Goal: Book appointment/travel/reservation

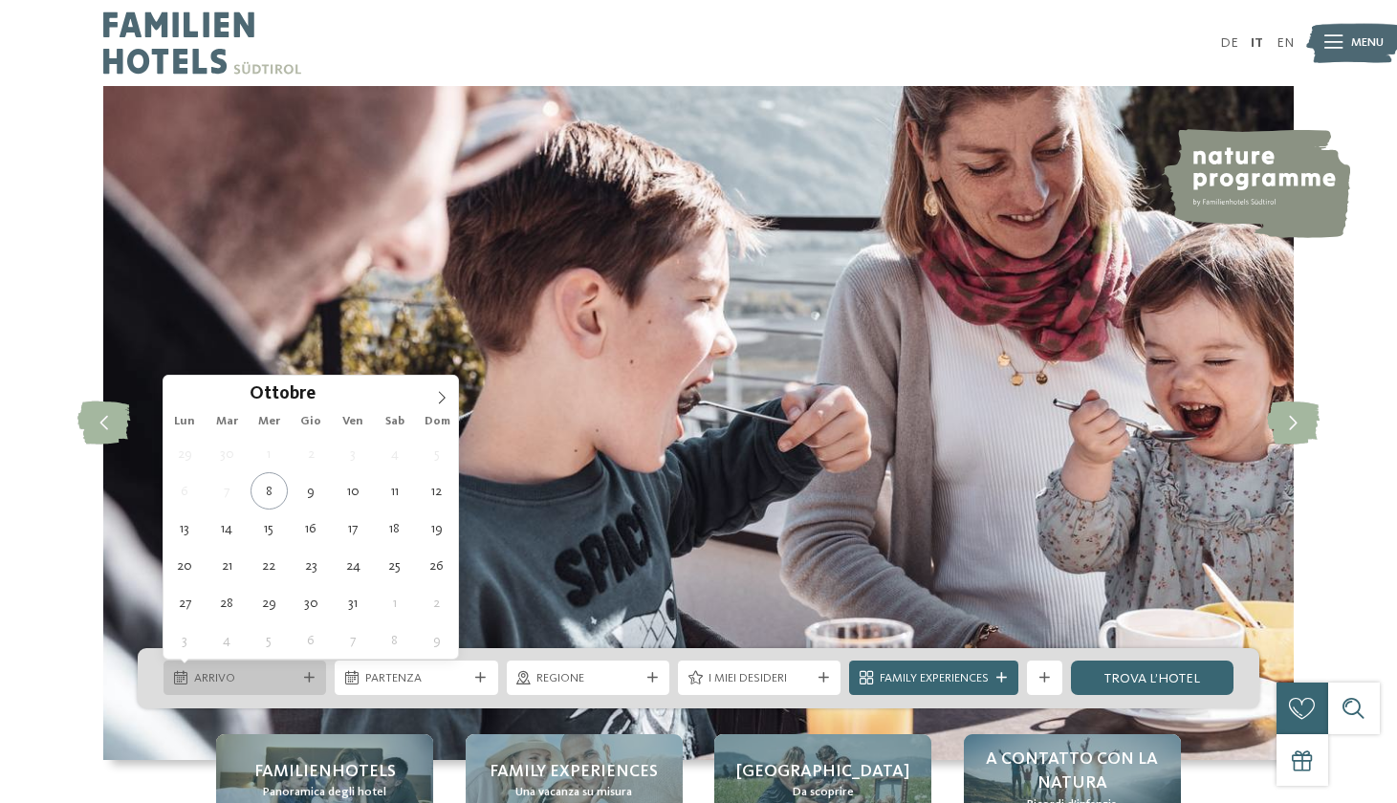
click at [283, 681] on span "Arrivo" at bounding box center [245, 678] width 102 height 17
click at [438, 390] on span at bounding box center [441, 392] width 33 height 33
type div "[DATE]"
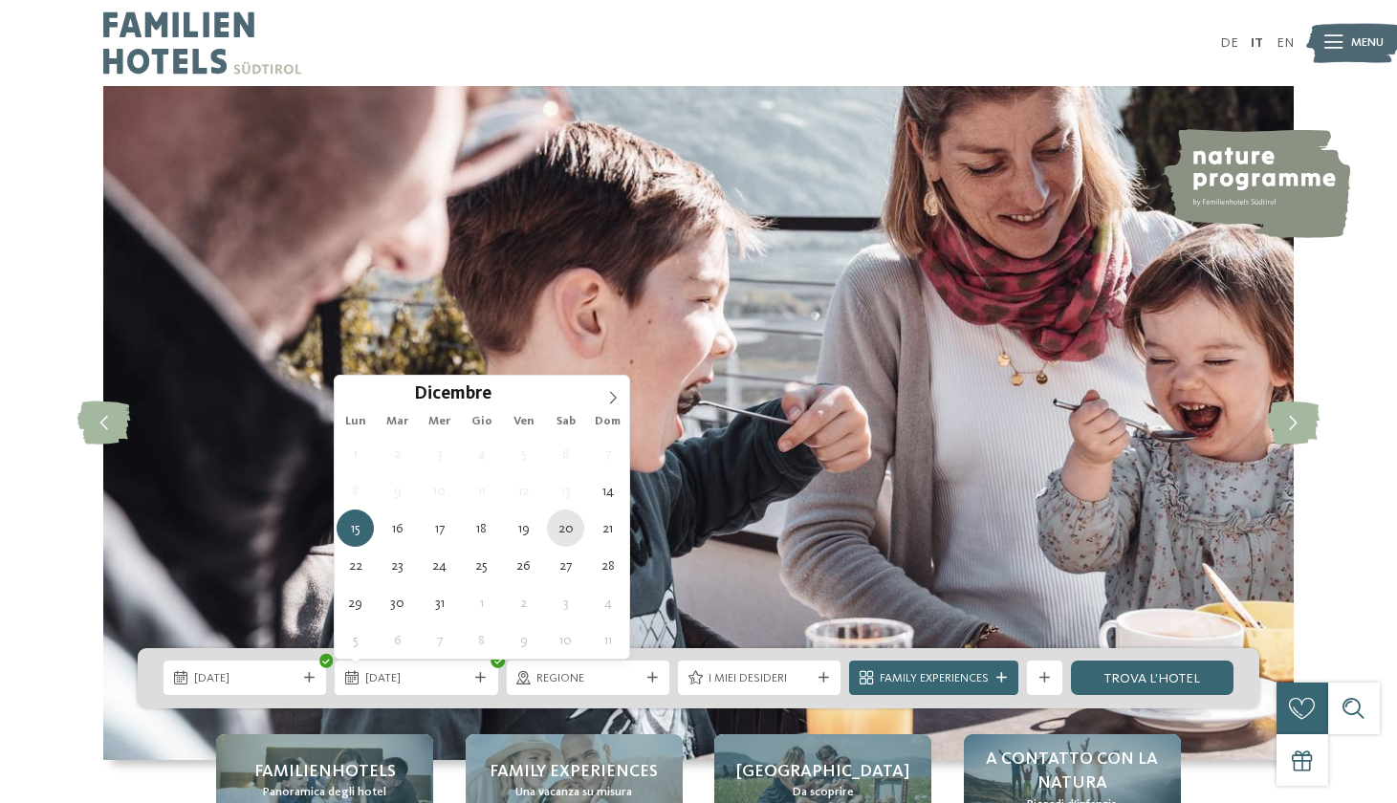
type div "[DATE]"
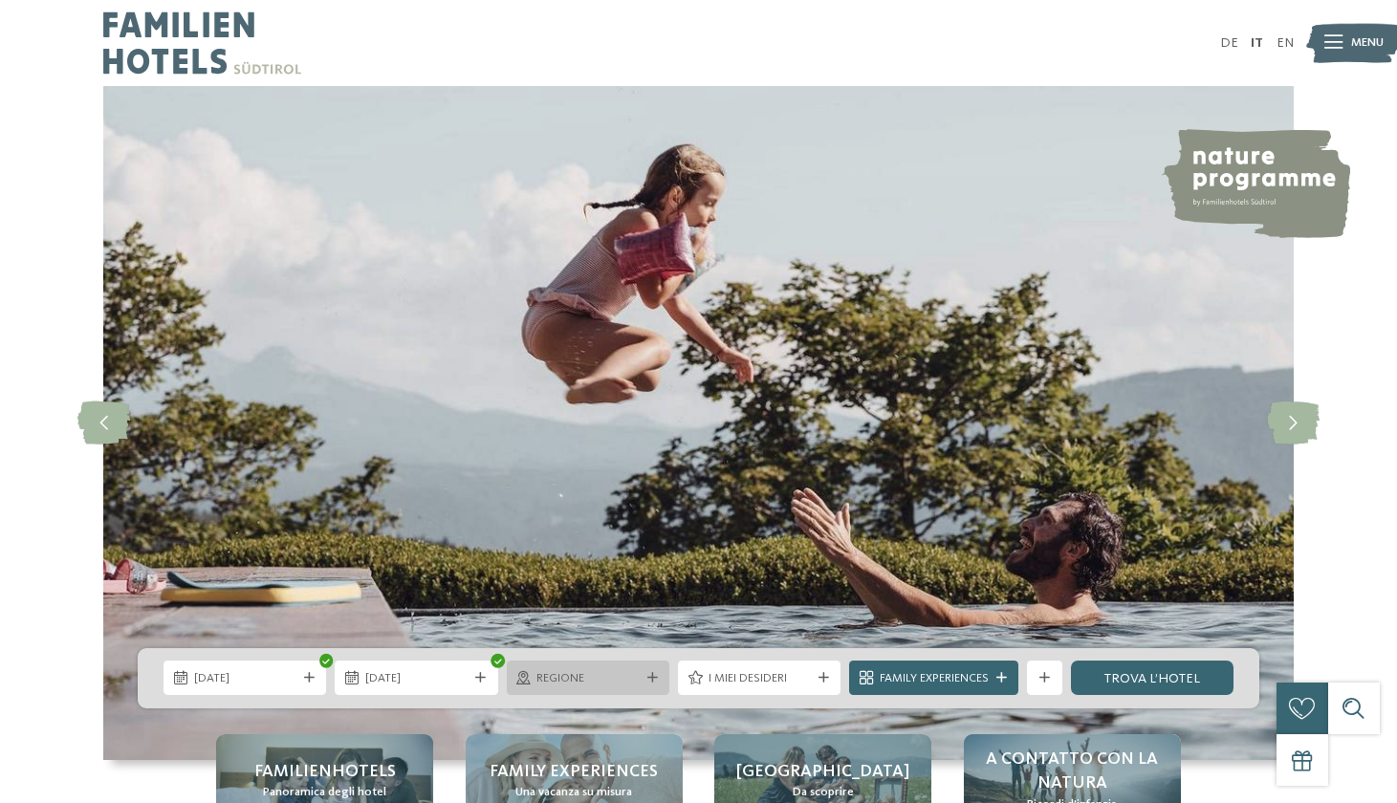
click at [600, 689] on div "Regione" at bounding box center [588, 678] width 163 height 34
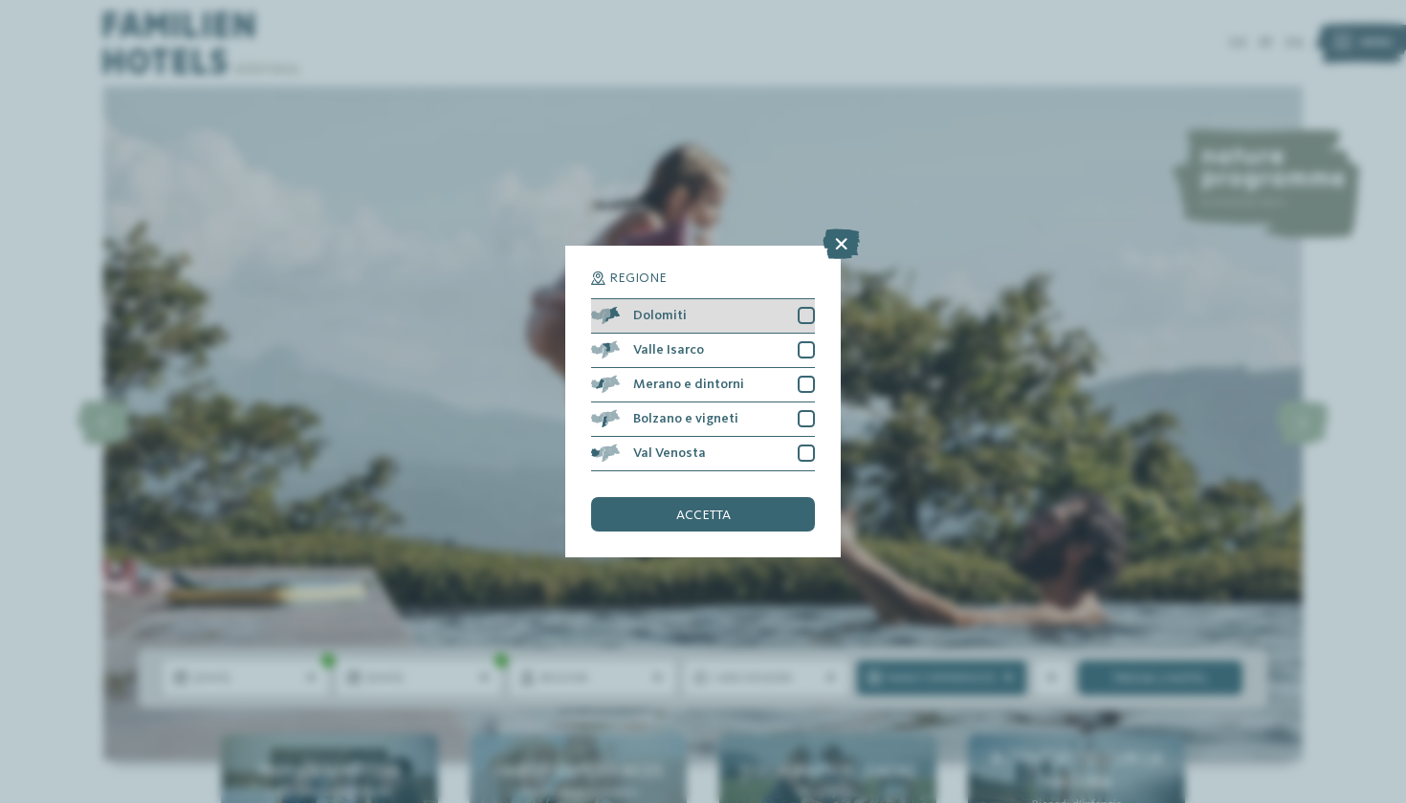
click at [810, 307] on div at bounding box center [805, 315] width 17 height 17
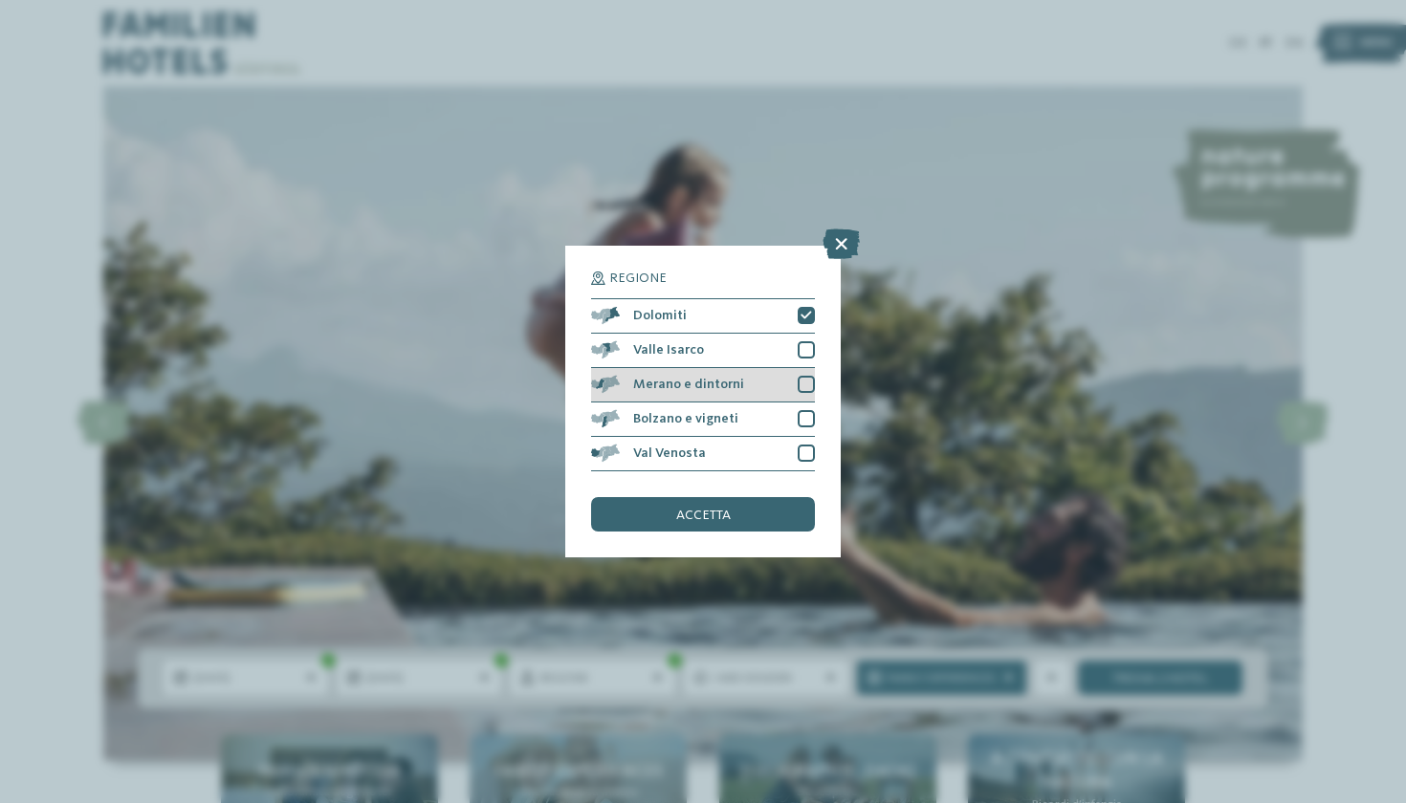
click at [810, 376] on div at bounding box center [805, 384] width 17 height 17
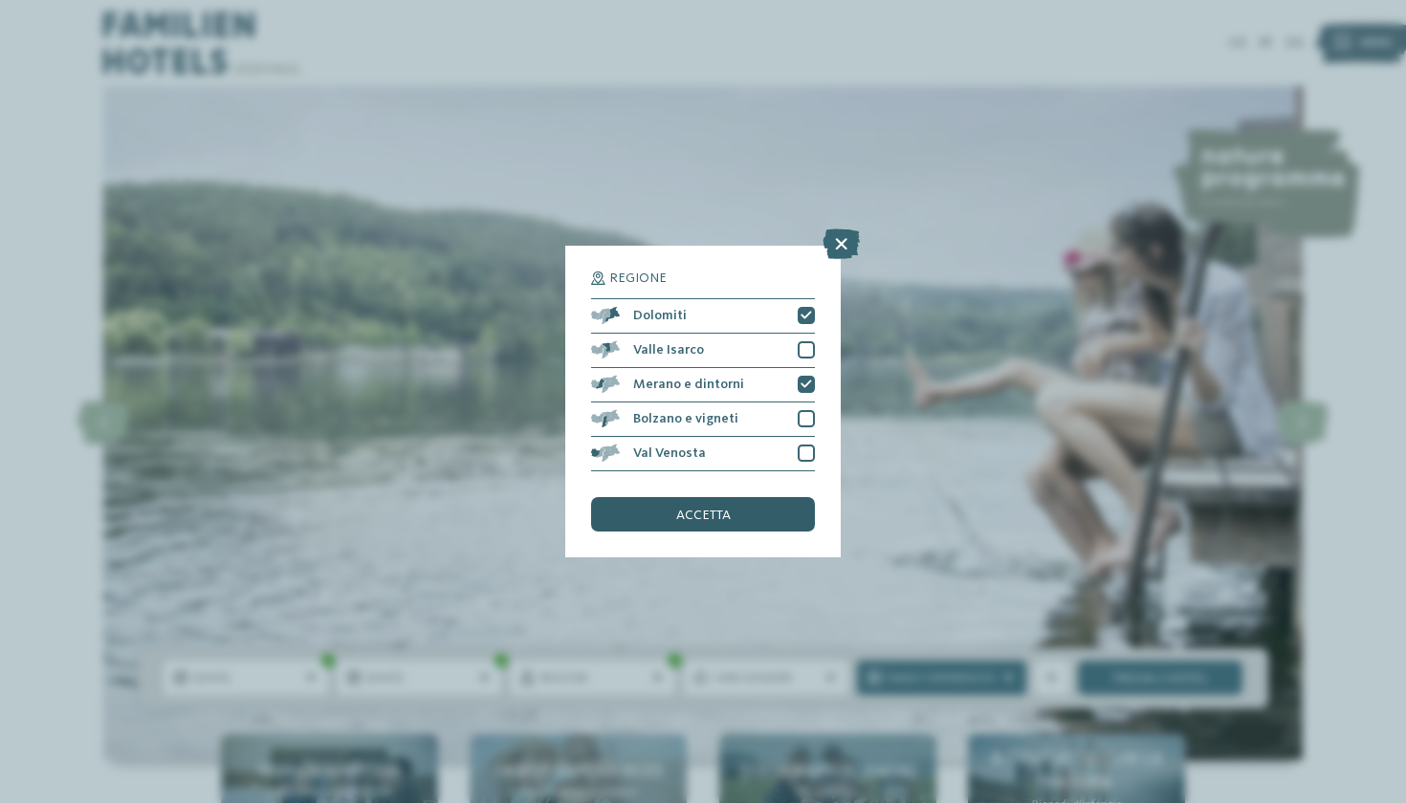
click at [723, 509] on span "accetta" at bounding box center [703, 515] width 55 height 13
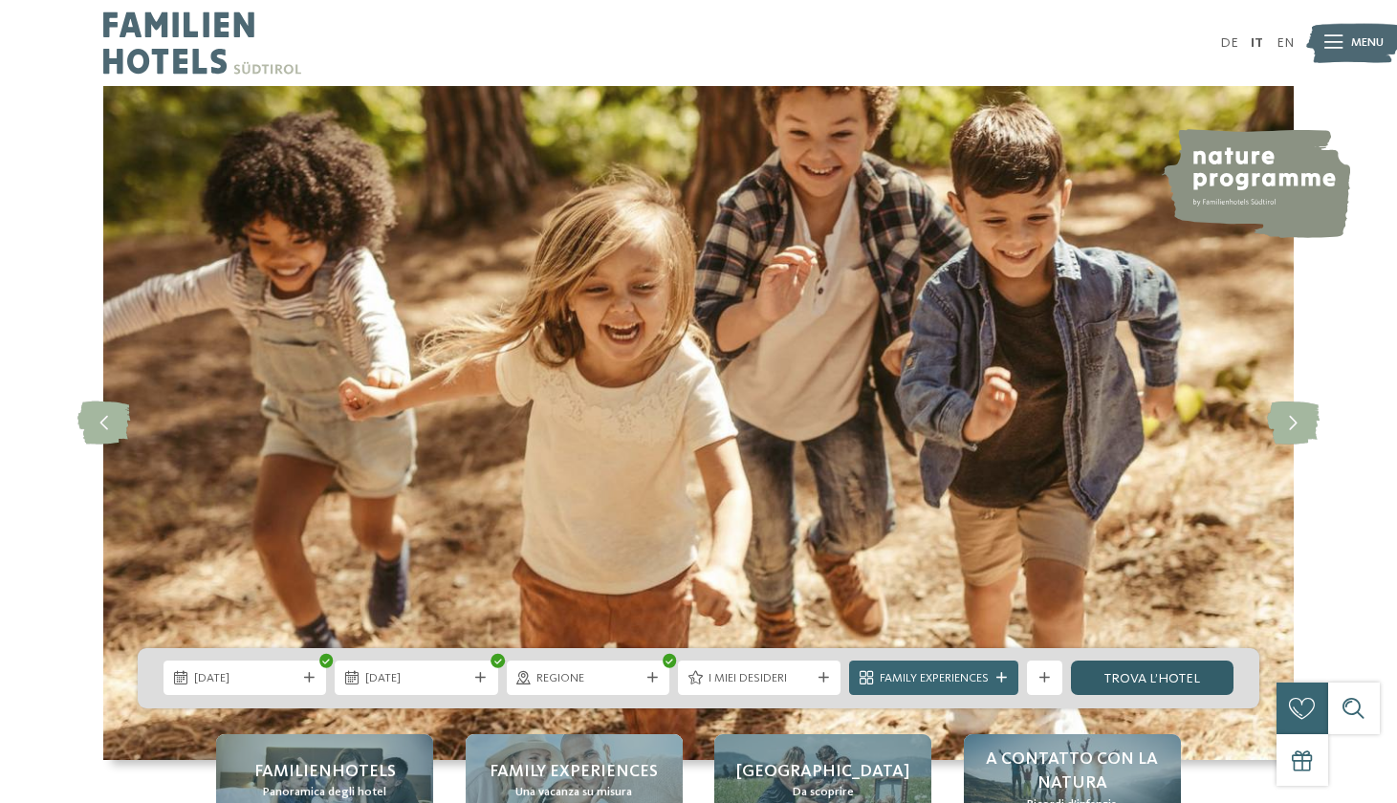
click at [1108, 687] on link "trova l’hotel" at bounding box center [1152, 678] width 163 height 34
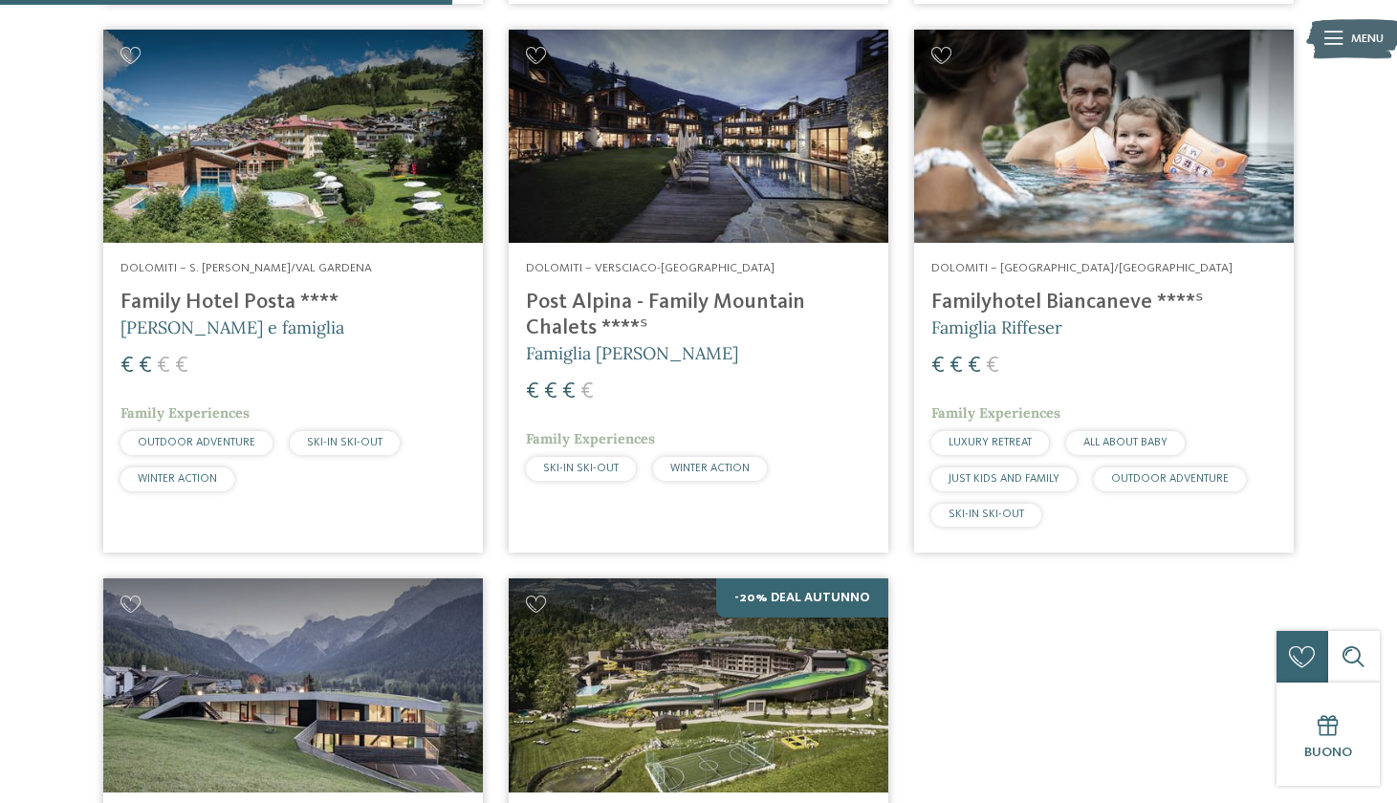
scroll to position [659, 0]
